Goal: Information Seeking & Learning: Learn about a topic

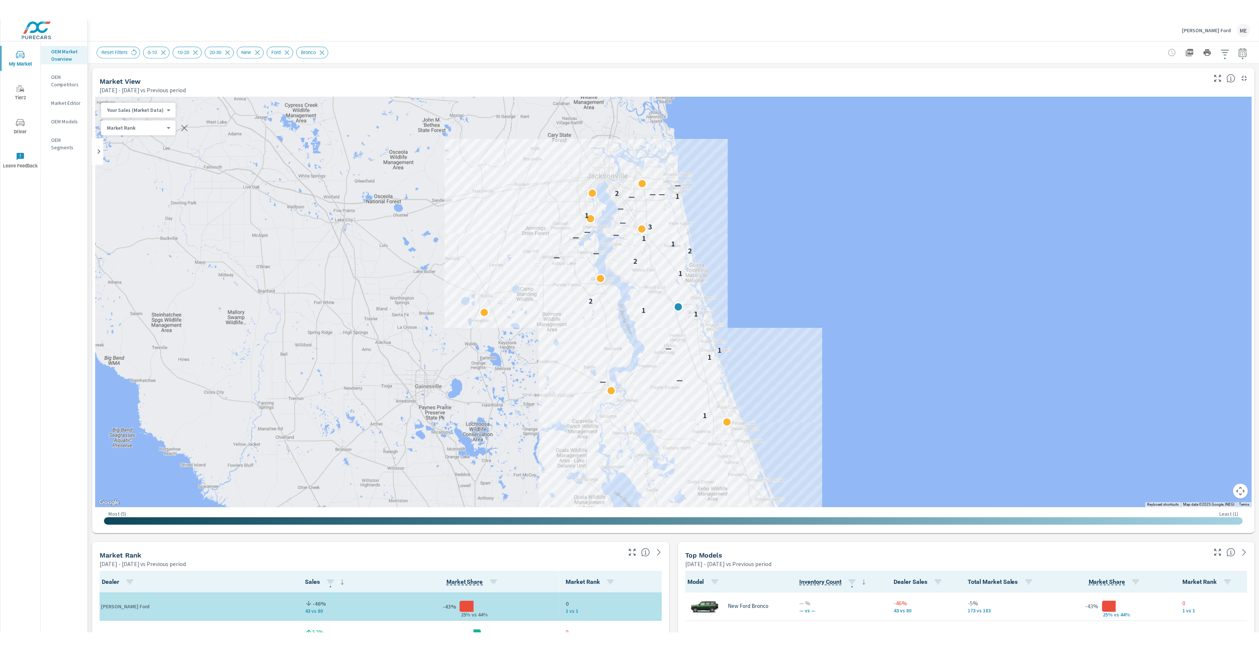
scroll to position [0, 0]
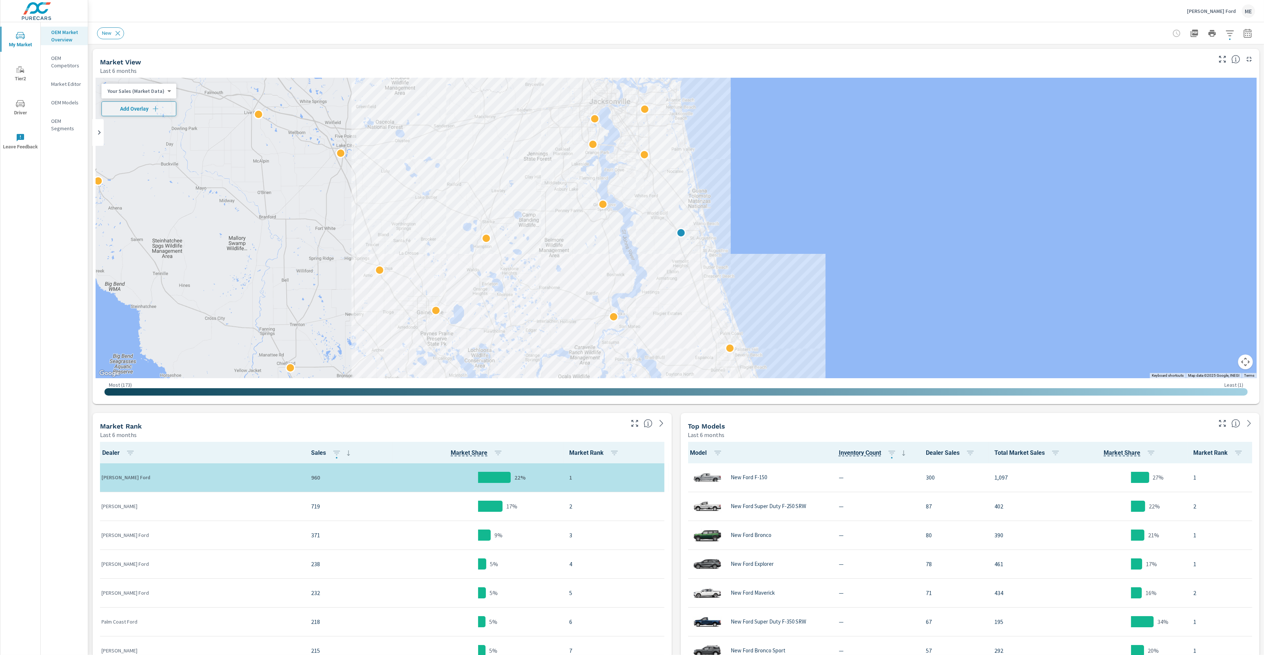
scroll to position [0, 0]
click at [959, 41] on div "New" at bounding box center [676, 33] width 1158 height 22
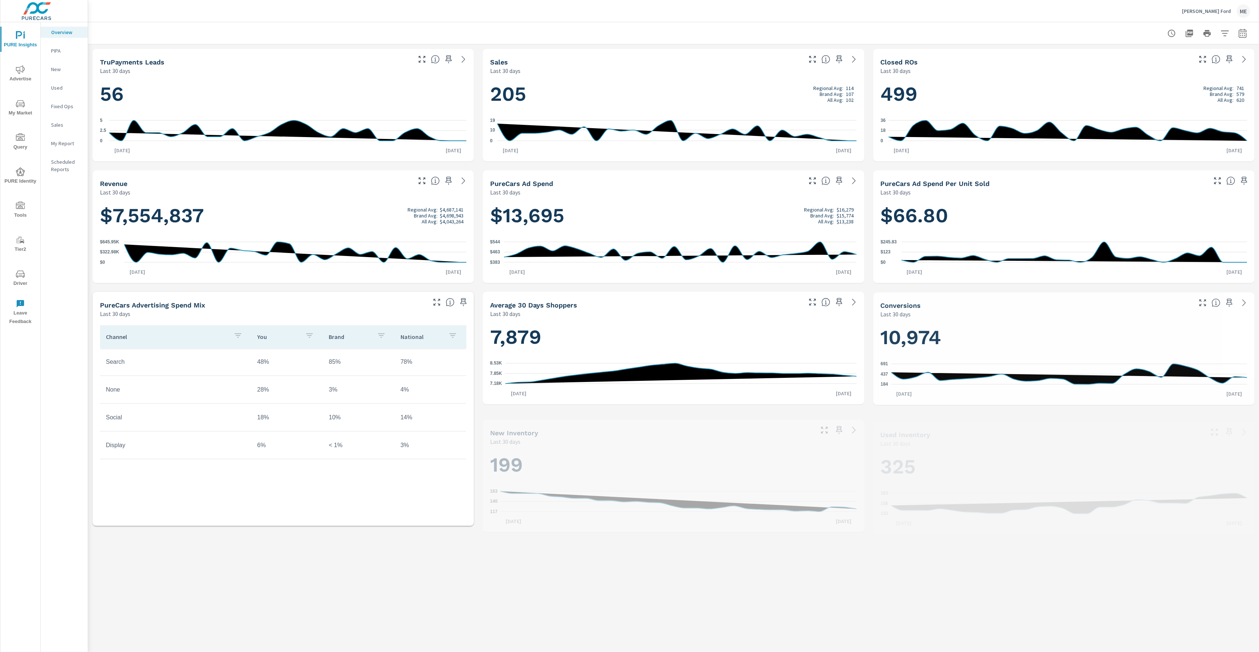
scroll to position [0, 0]
click at [20, 65] on icon "nav menu" at bounding box center [20, 69] width 9 height 9
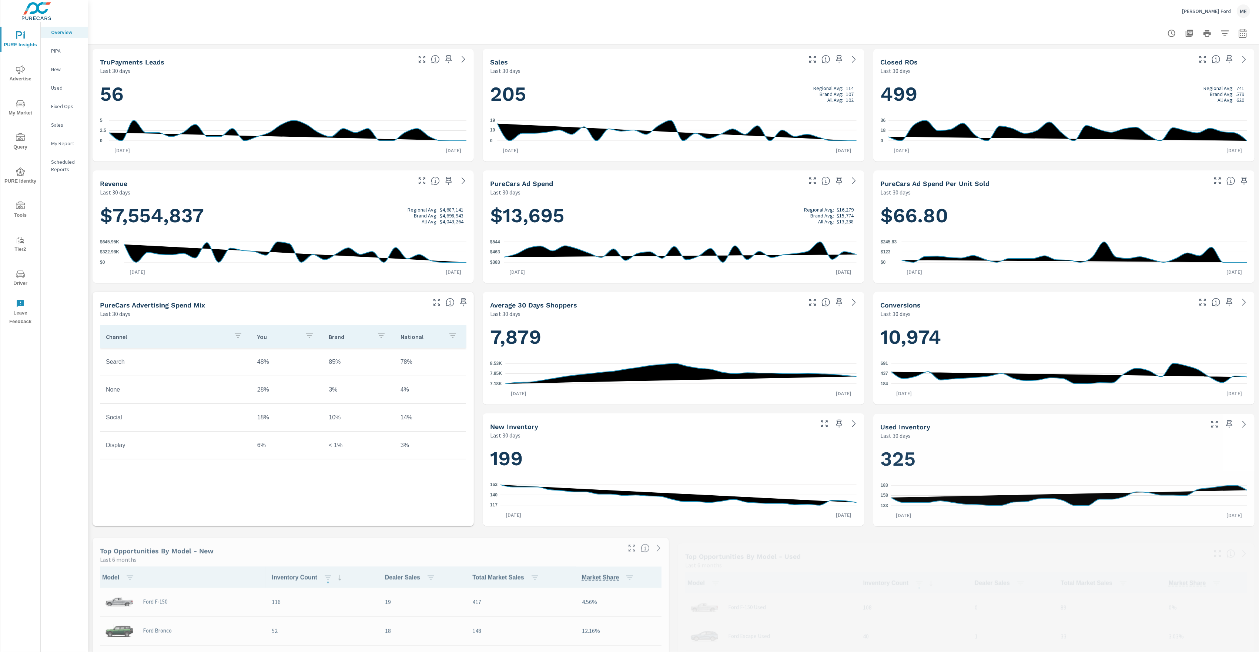
click at [21, 110] on span "My Market" at bounding box center [21, 108] width 36 height 18
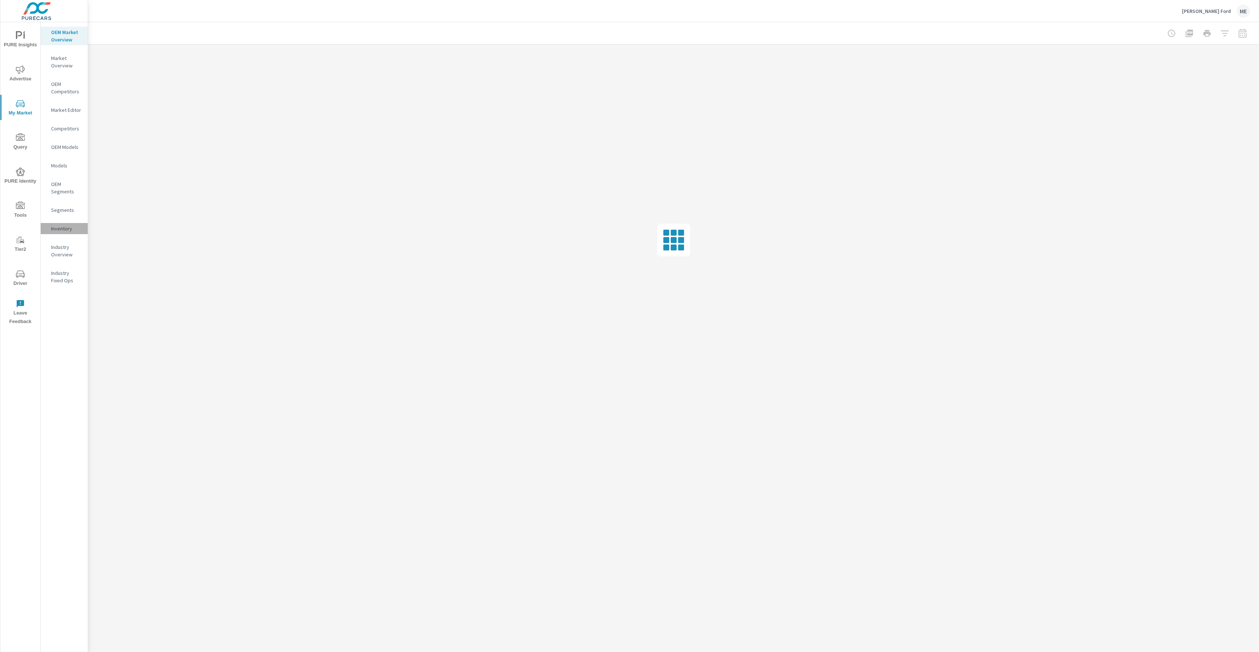
click at [67, 231] on p "Inventory" at bounding box center [66, 228] width 31 height 7
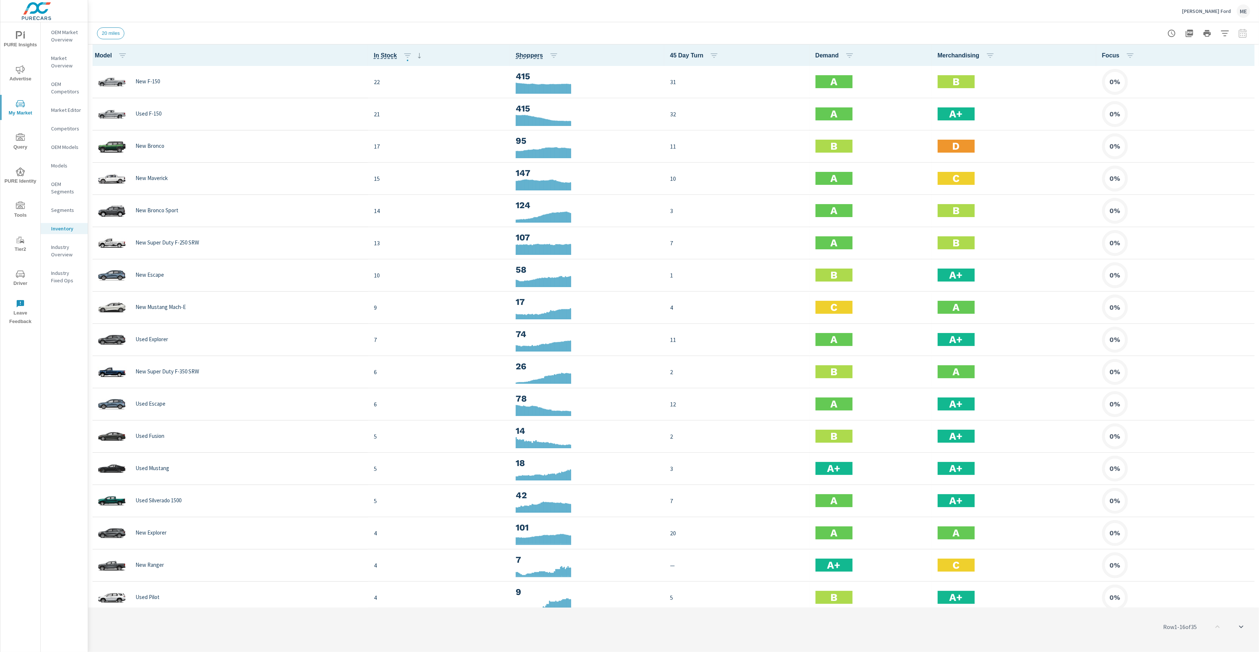
scroll to position [0, 0]
click at [403, 59] on icon "button" at bounding box center [407, 55] width 9 height 9
click at [362, 88] on span "ASC" at bounding box center [355, 86] width 32 height 7
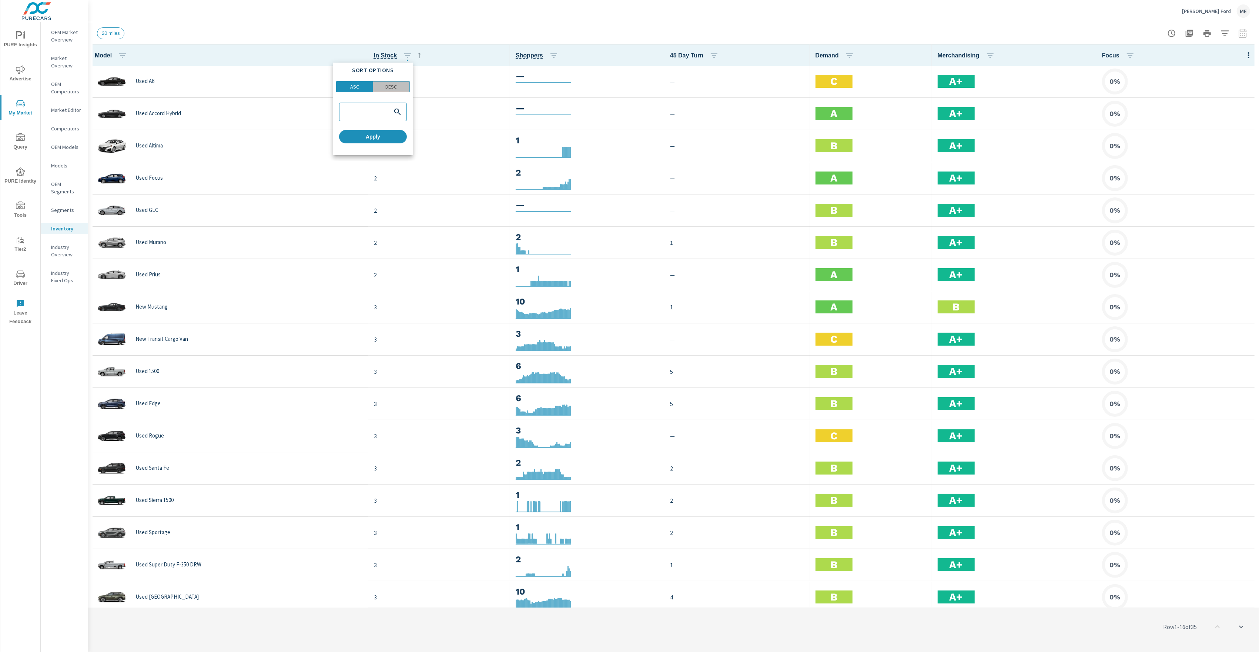
click at [388, 86] on p "DESC" at bounding box center [390, 86] width 11 height 7
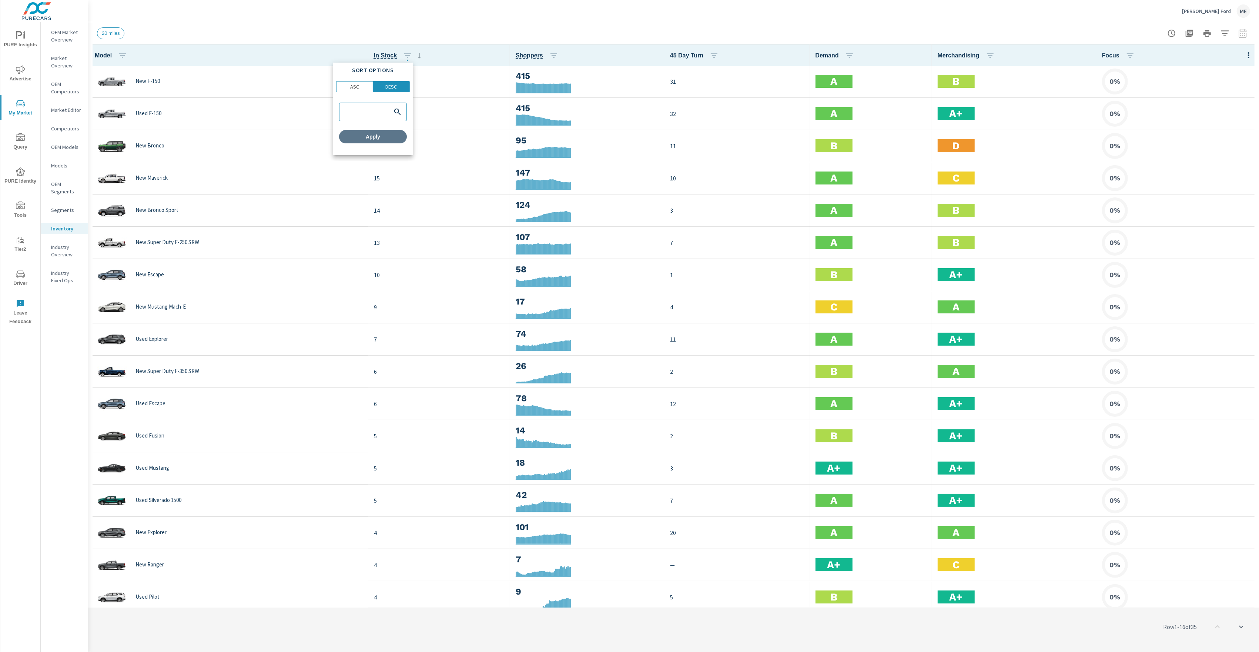
click at [388, 142] on button "Apply" at bounding box center [373, 136] width 68 height 13
click at [1250, 53] on icon "button" at bounding box center [1248, 55] width 9 height 9
click at [1211, 98] on span "Audience" at bounding box center [1224, 98] width 47 height 7
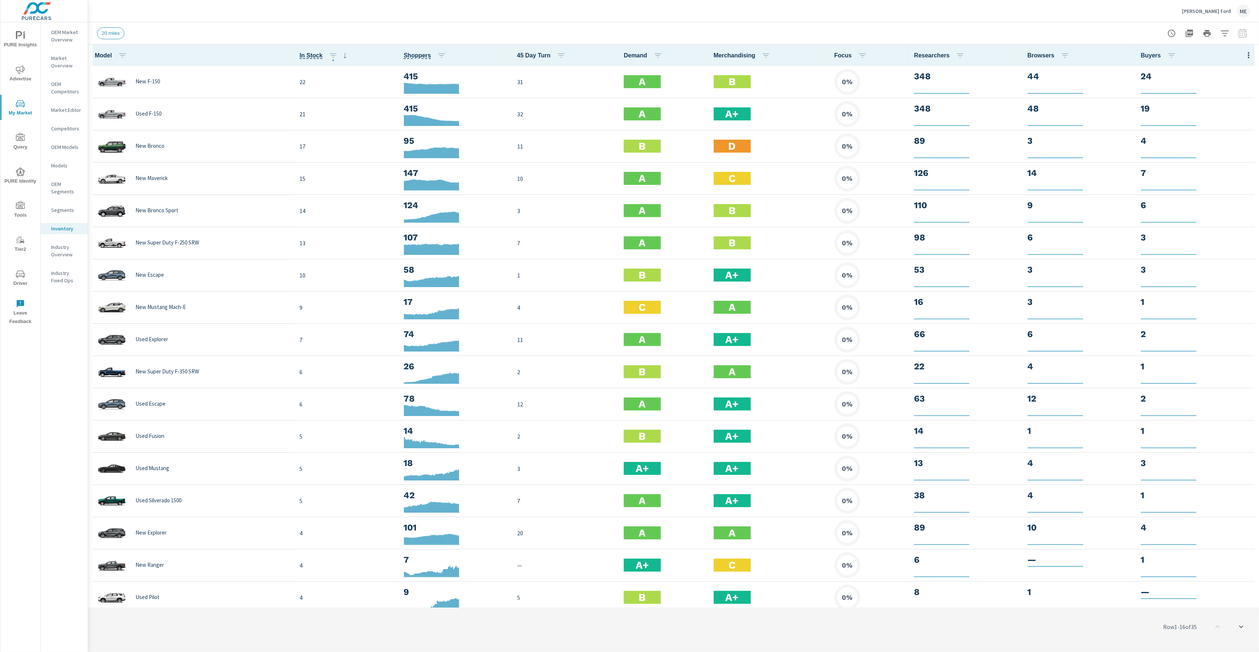
click at [1251, 60] on div "Default Engagement Audience Market Performance Inventory Market Comparison Attr…" at bounding box center [629, 326] width 1259 height 652
click at [1247, 55] on div "Default Engagement Audience Market Performance Inventory Market Comparison Attr…" at bounding box center [629, 326] width 1259 height 652
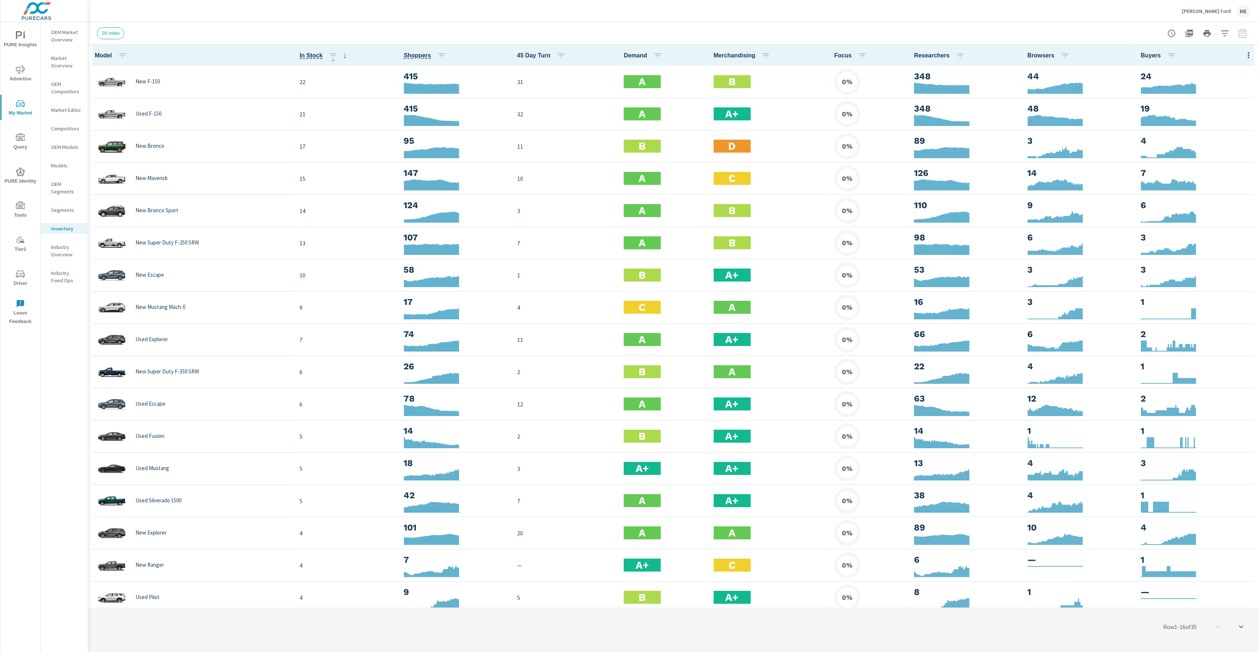
click at [1248, 55] on icon "button" at bounding box center [1248, 55] width 1 height 6
click at [1246, 56] on div at bounding box center [629, 326] width 1259 height 652
click at [1248, 56] on icon "button" at bounding box center [1248, 55] width 9 height 9
click at [1216, 171] on span "Customize columns..." at bounding box center [1224, 171] width 47 height 7
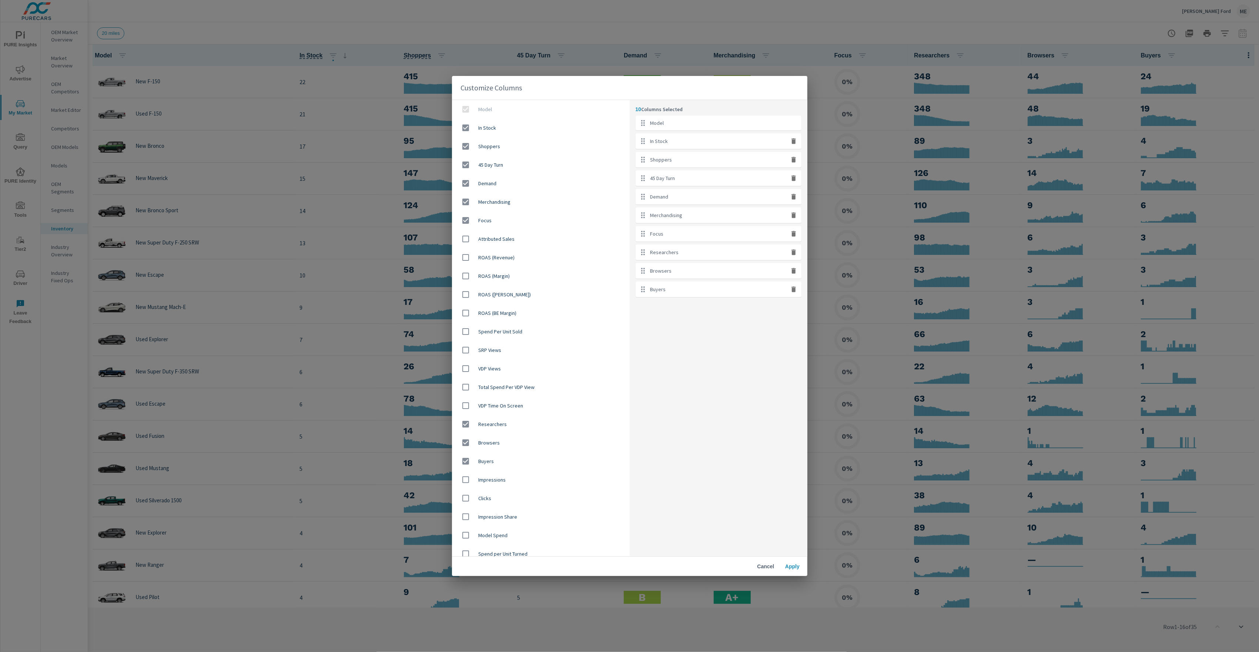
click at [794, 238] on button "button" at bounding box center [794, 234] width 10 height 10
checkbox input "false"
click at [791, 569] on span "Apply" at bounding box center [793, 566] width 18 height 7
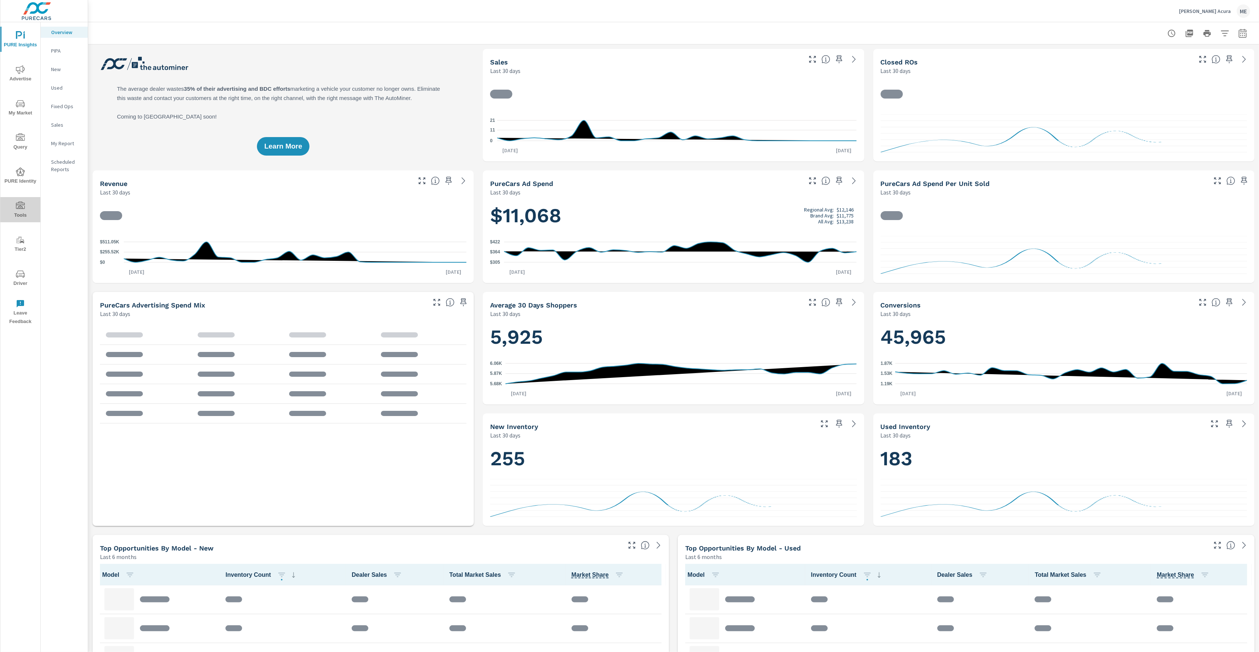
click at [17, 205] on icon "nav menu" at bounding box center [20, 204] width 9 height 7
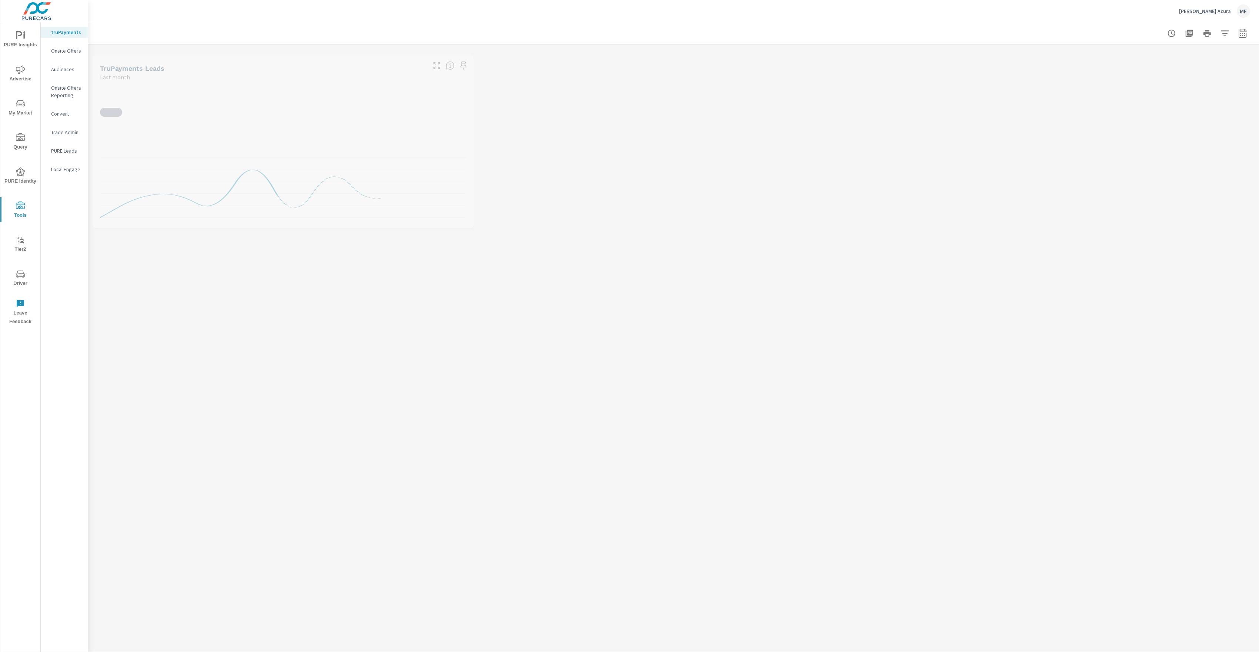
click at [68, 49] on p "Onsite Offers" at bounding box center [66, 50] width 31 height 7
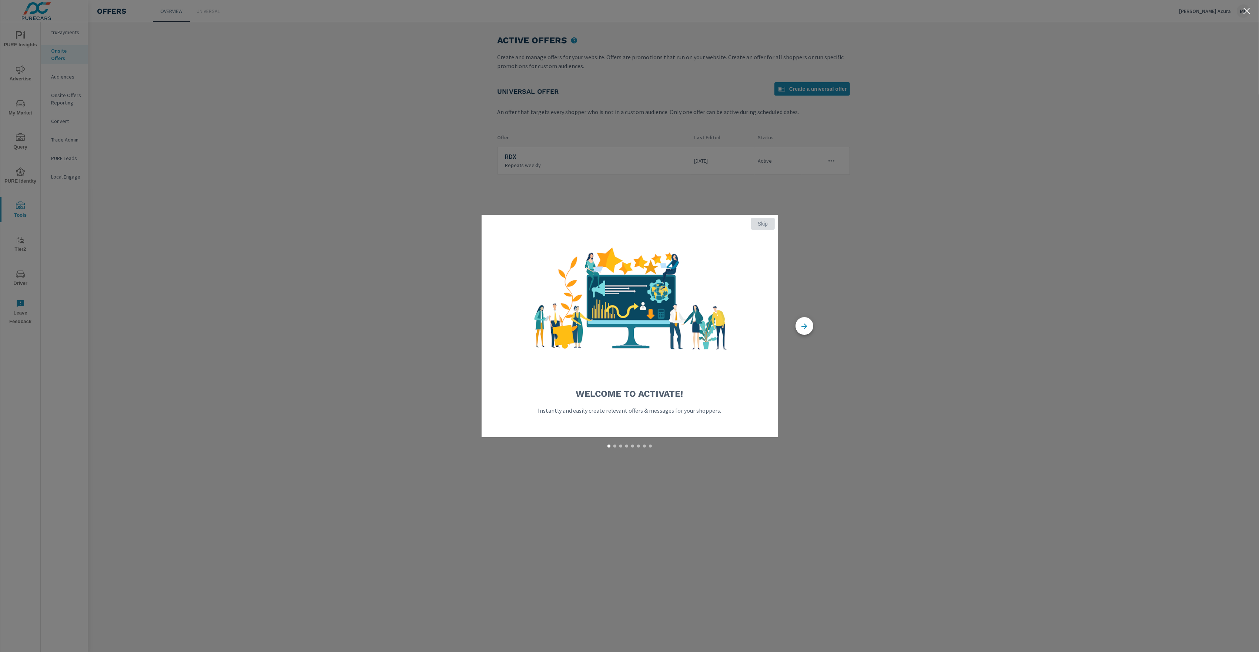
click at [762, 223] on span "Skip" at bounding box center [763, 223] width 18 height 7
